Goal: Find specific page/section: Find specific page/section

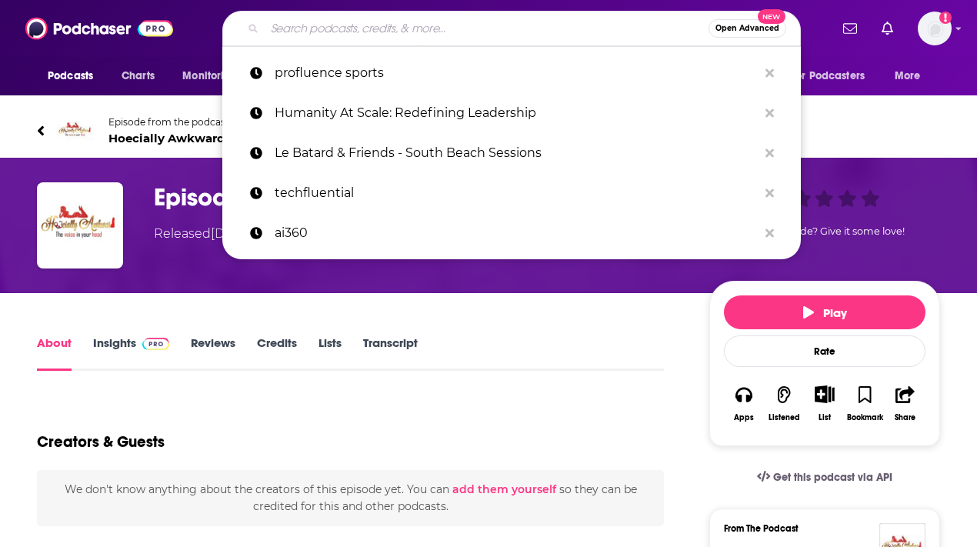
click at [402, 21] on input "Search podcasts, credits, & more..." at bounding box center [487, 28] width 444 height 25
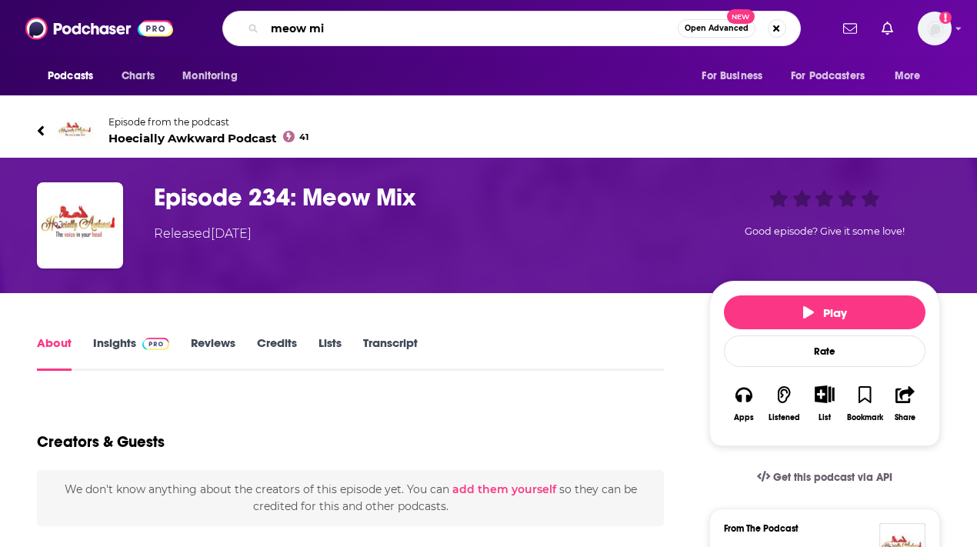
type input "meow mix"
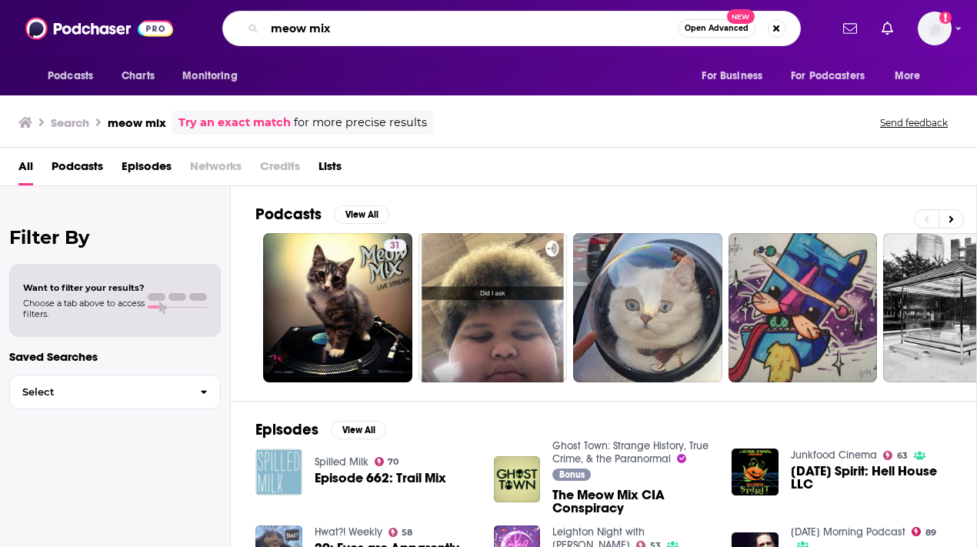
click at [472, 29] on input "meow mix" at bounding box center [471, 28] width 413 height 25
type input "meow mix panthers"
